Goal: Transaction & Acquisition: Purchase product/service

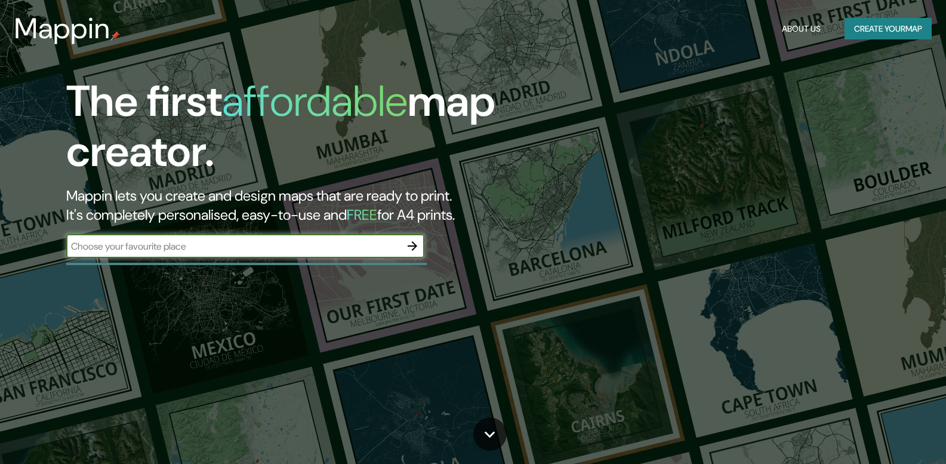
click at [878, 38] on button "Create your map" at bounding box center [887, 29] width 87 height 22
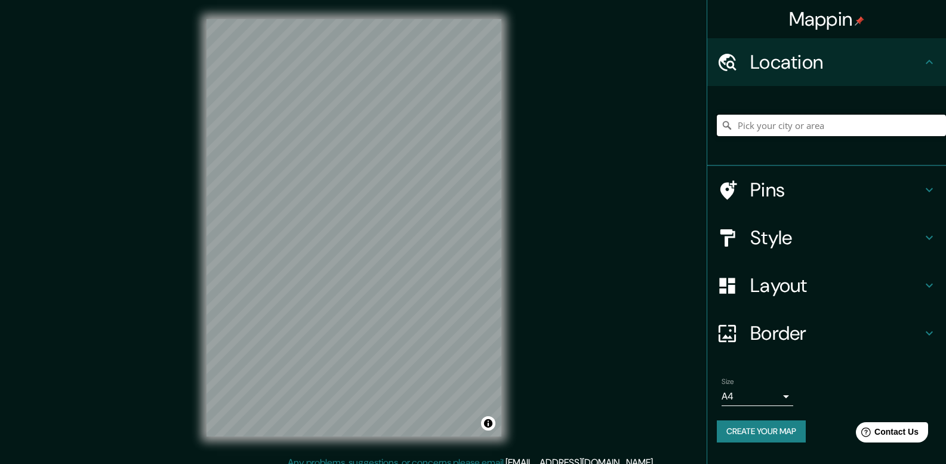
click at [764, 134] on input "Pick your city or area" at bounding box center [831, 125] width 229 height 21
type input "A"
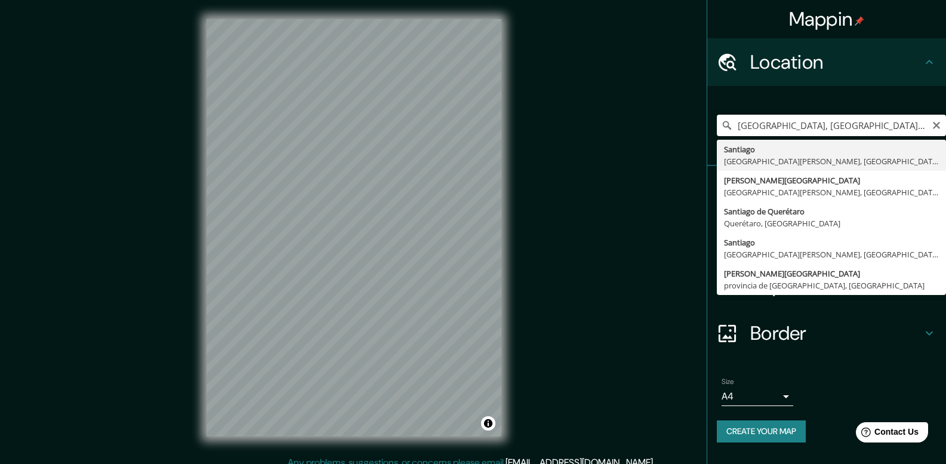
type input "[GEOGRAPHIC_DATA], [GEOGRAPHIC_DATA][PERSON_NAME], [GEOGRAPHIC_DATA]"
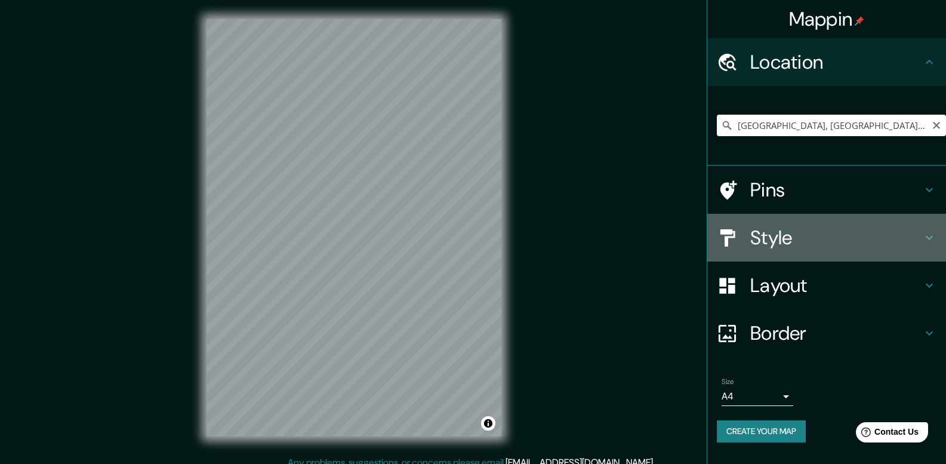
click at [767, 232] on h4 "Style" at bounding box center [836, 238] width 172 height 24
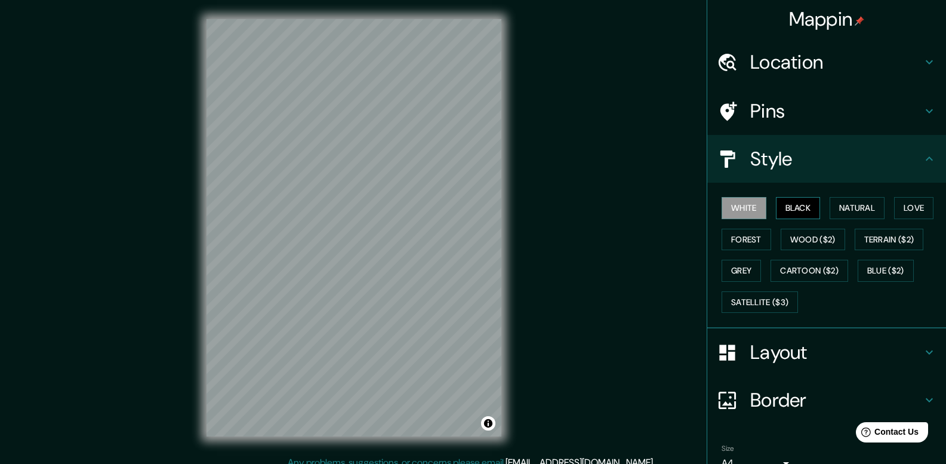
click at [793, 202] on button "Black" at bounding box center [798, 208] width 45 height 22
click at [869, 206] on button "Natural" at bounding box center [856, 208] width 55 height 22
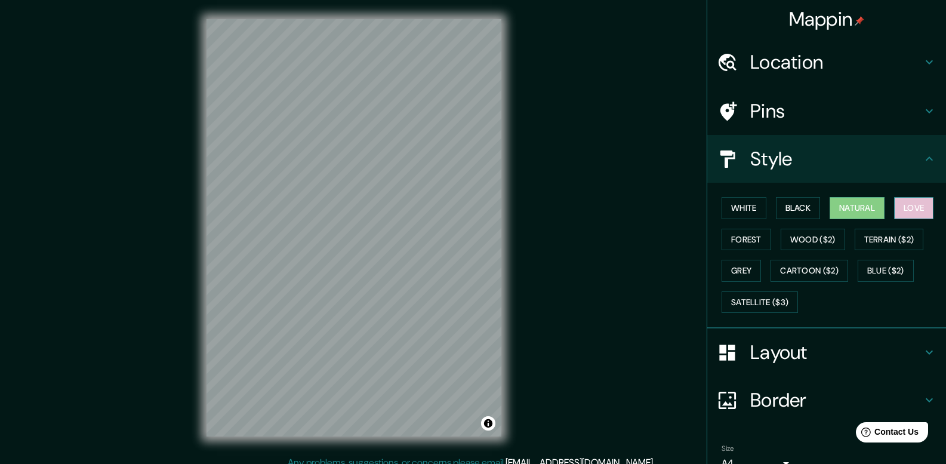
click at [914, 208] on button "Love" at bounding box center [913, 208] width 39 height 22
click at [743, 241] on button "Forest" at bounding box center [746, 240] width 50 height 22
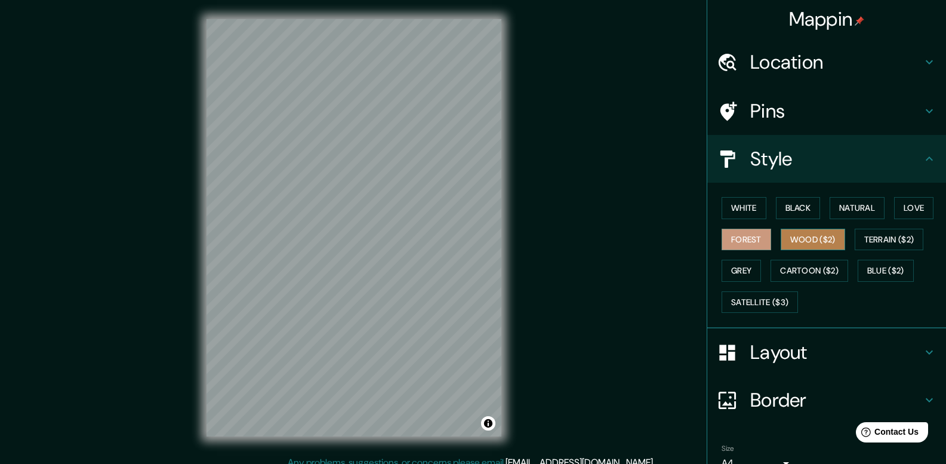
click at [786, 241] on button "Wood ($2)" at bounding box center [812, 240] width 64 height 22
click at [871, 234] on button "Terrain ($2)" at bounding box center [888, 240] width 69 height 22
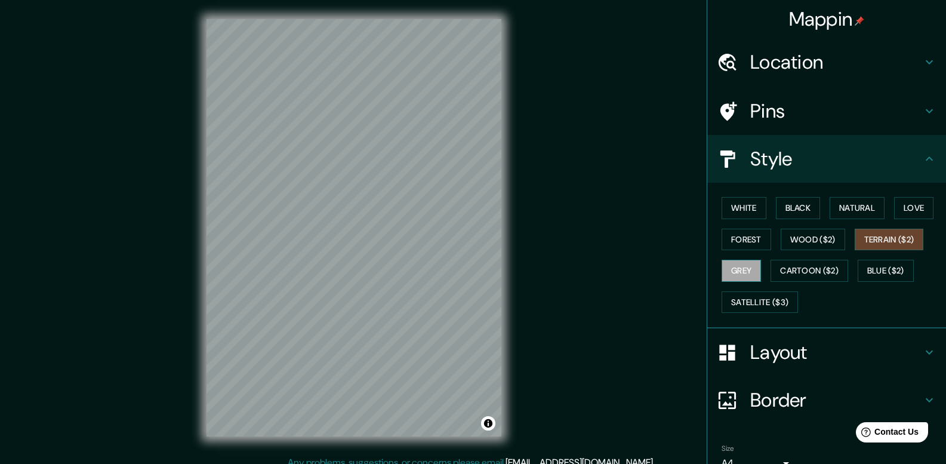
click at [734, 273] on button "Grey" at bounding box center [740, 271] width 39 height 22
click at [786, 271] on button "Cartoon ($2)" at bounding box center [809, 271] width 78 height 22
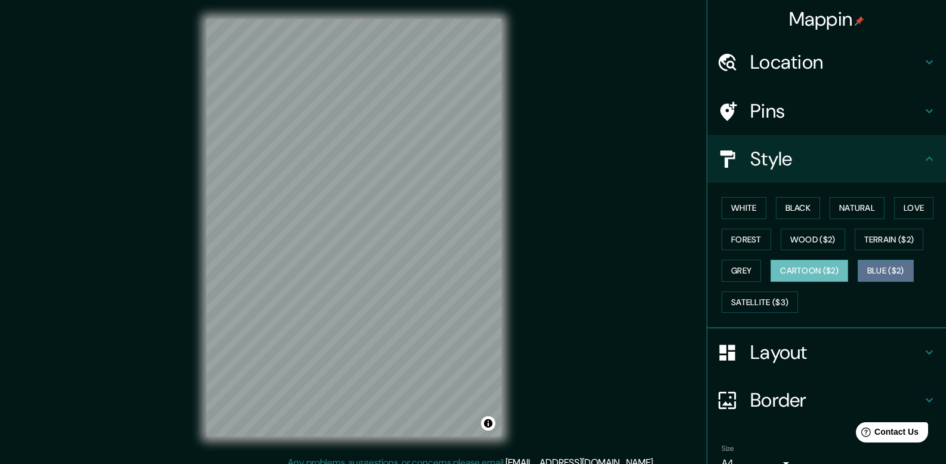
click at [894, 272] on button "Blue ($2)" at bounding box center [885, 271] width 56 height 22
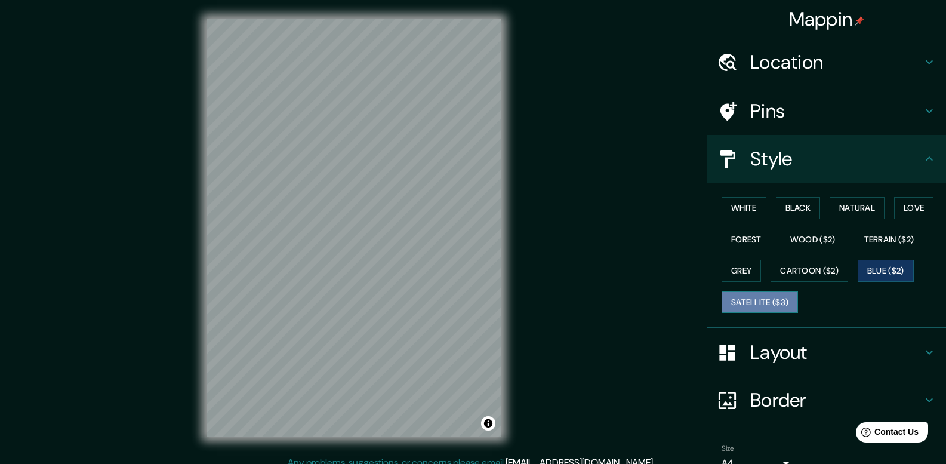
click at [782, 310] on button "Satellite ($3)" at bounding box center [759, 302] width 76 height 22
click at [802, 200] on button "Black" at bounding box center [798, 208] width 45 height 22
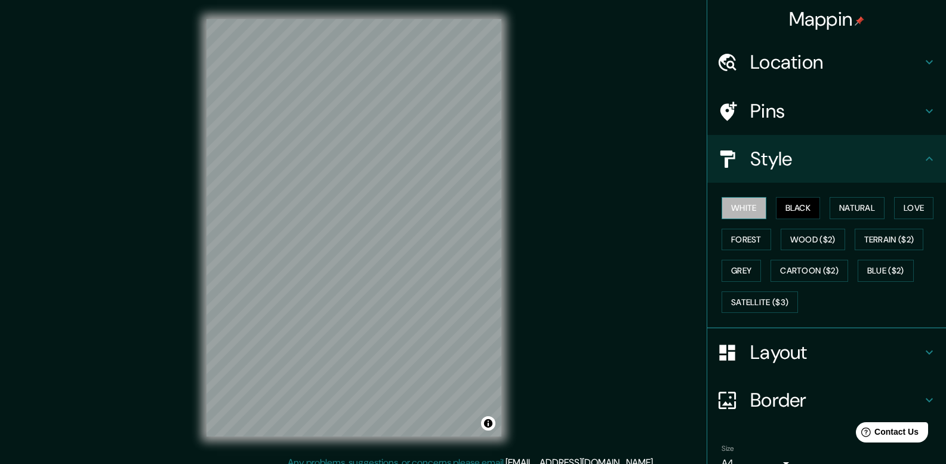
click at [740, 206] on button "White" at bounding box center [743, 208] width 45 height 22
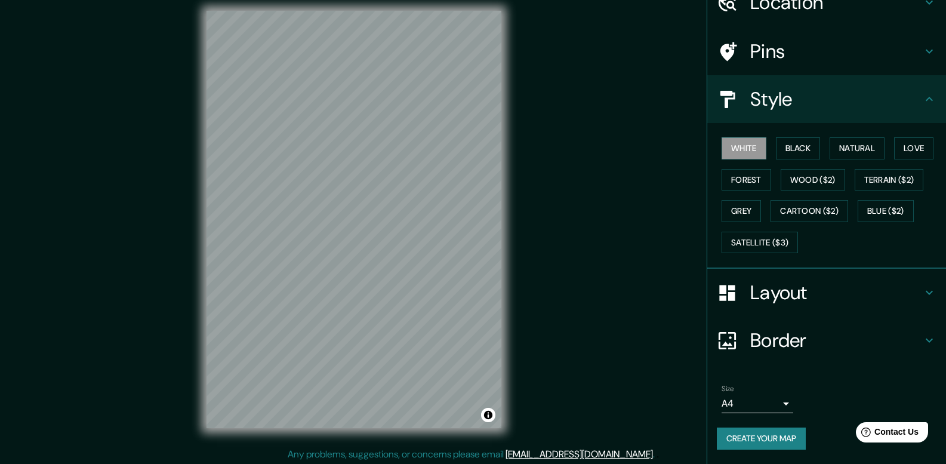
scroll to position [11, 0]
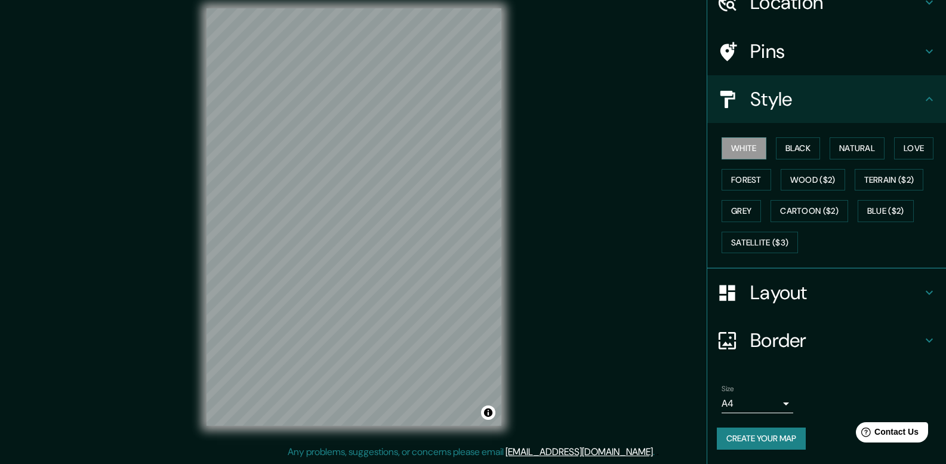
click at [765, 407] on body "Mappin Location [GEOGRAPHIC_DATA], [GEOGRAPHIC_DATA][PERSON_NAME], [GEOGRAPHIC_…" at bounding box center [473, 221] width 946 height 464
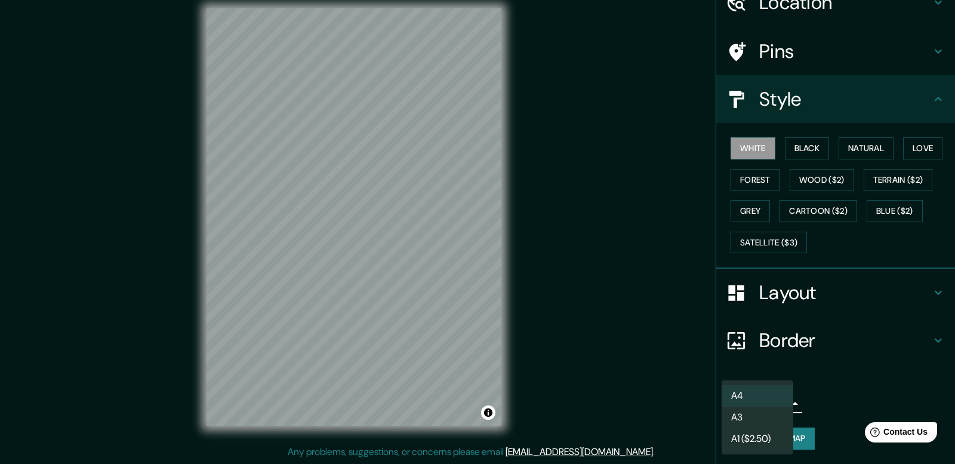
click at [765, 411] on li "A3" at bounding box center [757, 416] width 72 height 21
type input "a4"
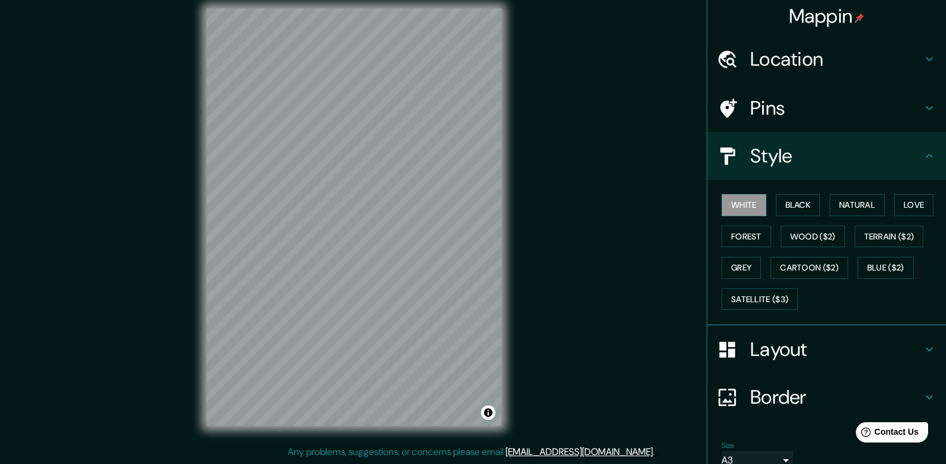
scroll to position [0, 0]
